Goal: Check status: Check status

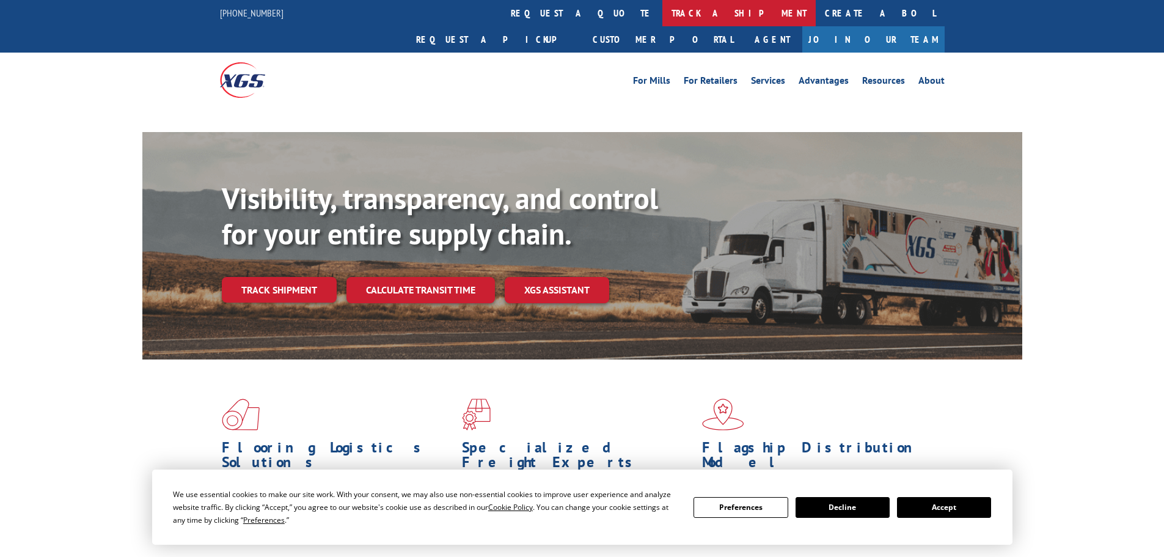
click at [662, 16] on link "track a shipment" at bounding box center [738, 13] width 153 height 26
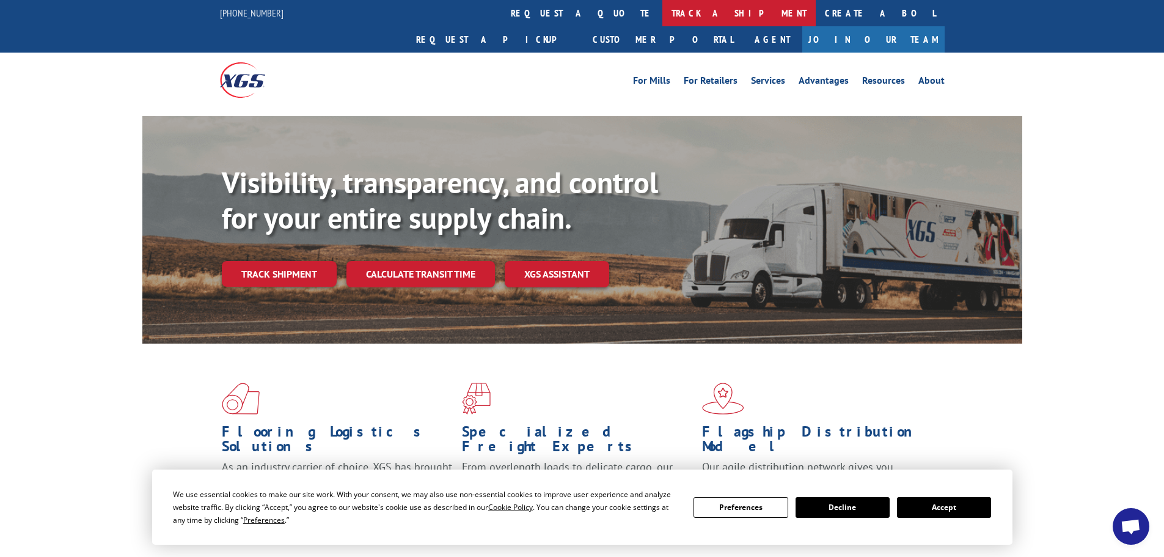
click at [662, 16] on link "track a shipment" at bounding box center [738, 13] width 153 height 26
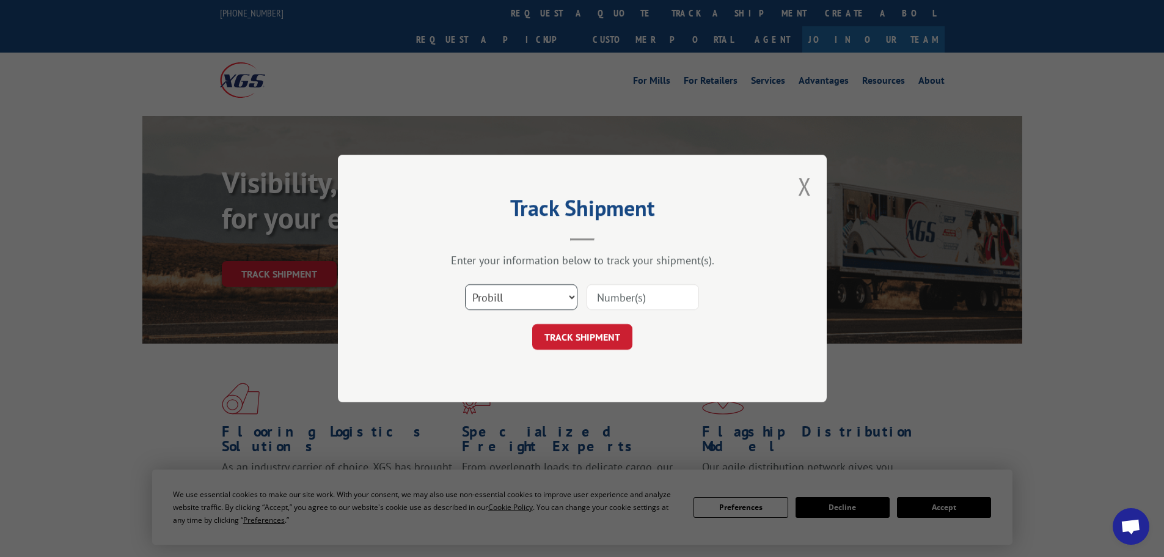
click at [478, 296] on select "Select category... Probill BOL PO" at bounding box center [521, 297] width 112 height 26
select select "bol"
click at [465, 284] on select "Select category... Probill BOL PO" at bounding box center [521, 297] width 112 height 26
click at [623, 296] on input at bounding box center [643, 297] width 112 height 26
paste input "5618841"
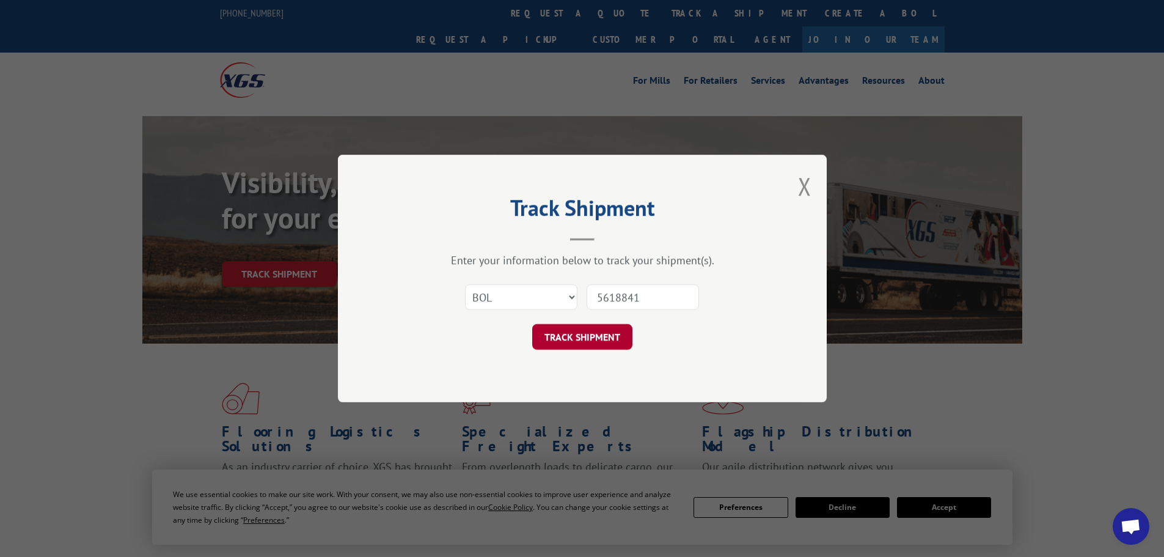
type input "5618841"
click at [589, 337] on button "TRACK SHIPMENT" at bounding box center [582, 337] width 100 height 26
